Goal: Transaction & Acquisition: Purchase product/service

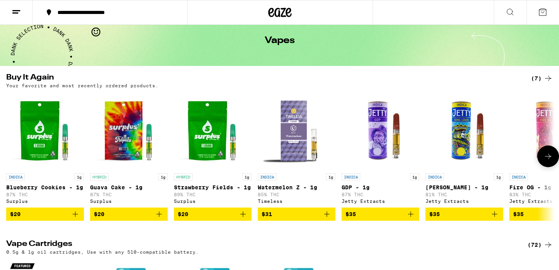
click at [79, 219] on icon "Add to bag" at bounding box center [75, 214] width 9 height 9
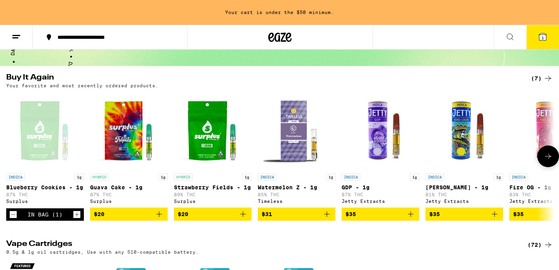
click at [79, 220] on icon "Increment" at bounding box center [76, 214] width 7 height 9
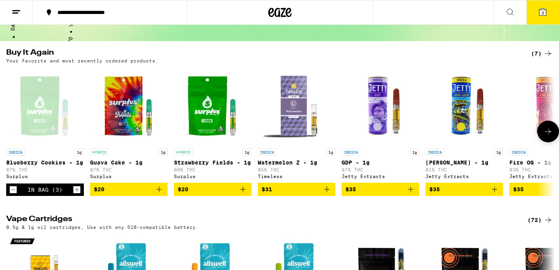
scroll to position [34, 0]
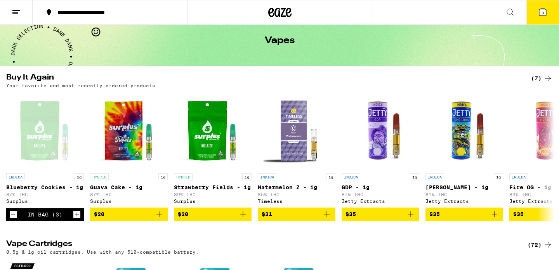
click at [540, 13] on icon at bounding box center [543, 12] width 7 height 7
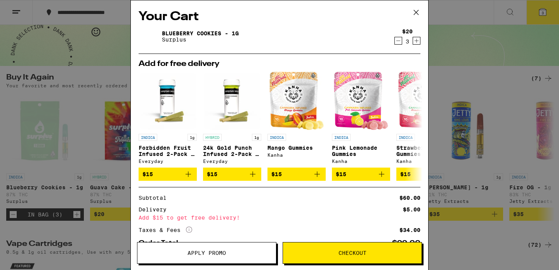
click at [365, 254] on span "Checkout" at bounding box center [353, 253] width 28 height 5
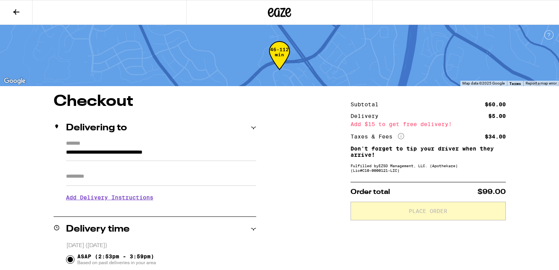
click at [107, 179] on input "Apt/Suite" at bounding box center [161, 176] width 190 height 19
type input "********"
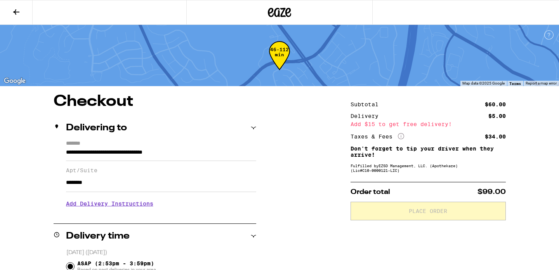
click at [116, 210] on h3 "Add Delivery Instructions" at bounding box center [161, 204] width 190 height 18
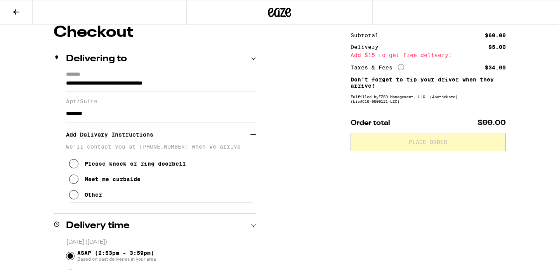
scroll to position [73, 0]
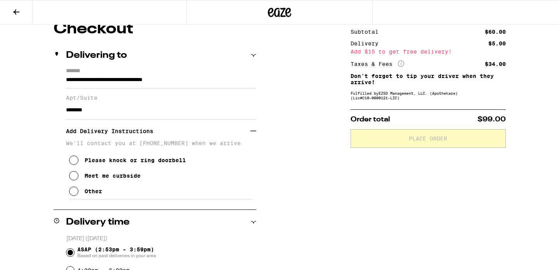
click at [70, 196] on icon at bounding box center [73, 191] width 9 height 9
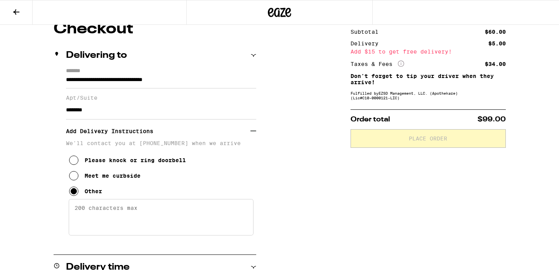
click at [110, 217] on textarea "Enter any other delivery instructions you want driver to know" at bounding box center [161, 217] width 185 height 37
paste textarea "Hello if you are entering from [PERSON_NAME][GEOGRAPHIC_DATA] Dr. we are across…"
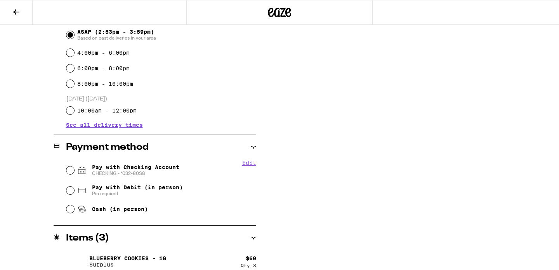
scroll to position [336, 0]
type textarea "Hello if you are entering from [PERSON_NAME][GEOGRAPHIC_DATA] Dr. we are across…"
click at [71, 171] on input "Pay with Checking Account CHECKING - *032-80S8" at bounding box center [70, 170] width 8 height 8
radio input "true"
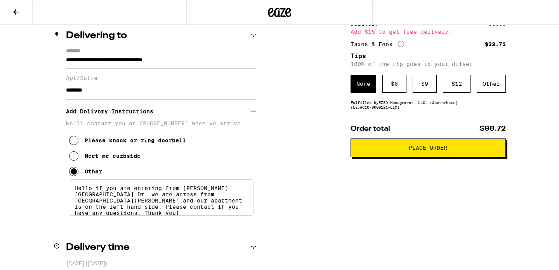
scroll to position [92, 0]
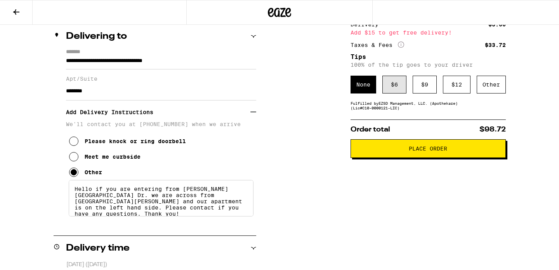
click at [395, 94] on div "$ 6" at bounding box center [395, 85] width 24 height 18
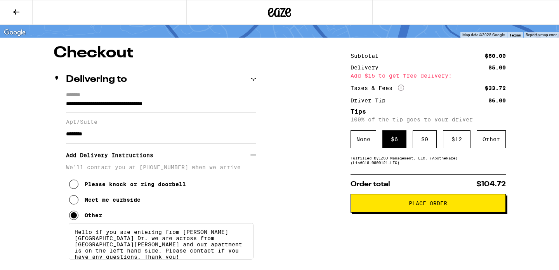
scroll to position [54, 0]
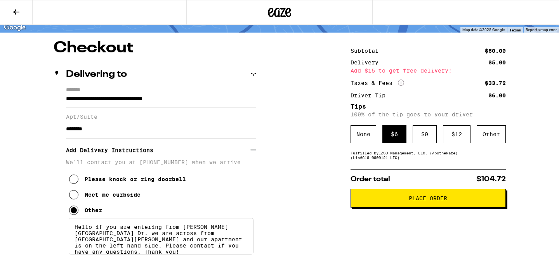
click at [417, 207] on button "Place Order" at bounding box center [428, 198] width 155 height 19
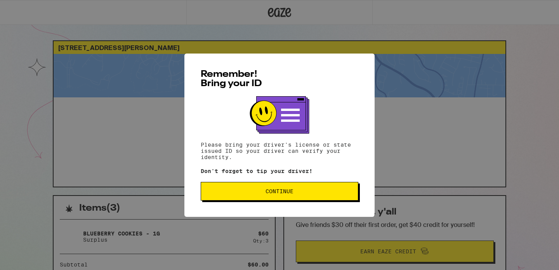
click at [345, 191] on span "Continue" at bounding box center [279, 191] width 145 height 5
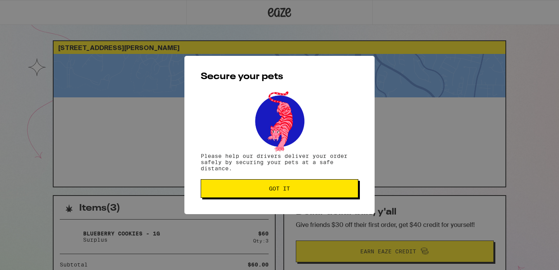
click at [345, 191] on span "Got it" at bounding box center [279, 188] width 145 height 5
